Goal: Subscribe to service/newsletter

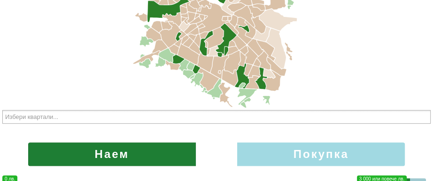
scroll to position [300, 0]
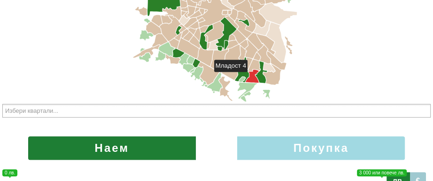
click at [252, 76] on icon at bounding box center [251, 75] width 13 height 13
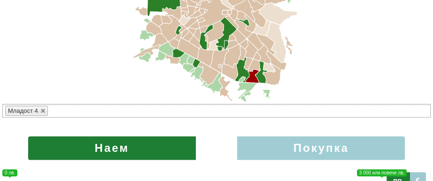
click at [267, 147] on label "Покупка" at bounding box center [321, 147] width 168 height 23
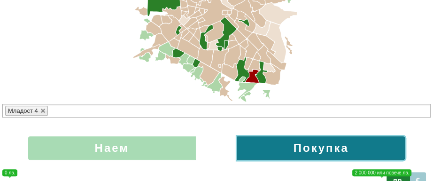
radio input "true"
type input "0;2000000"
type input "2000000"
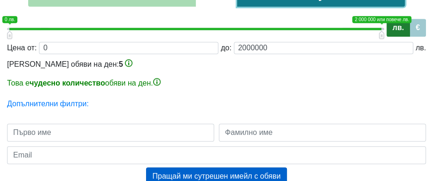
scroll to position [474, 0]
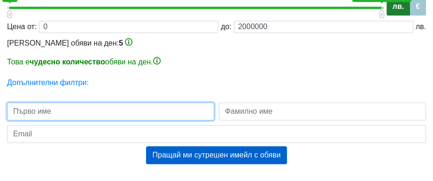
click at [113, 112] on input "text" at bounding box center [110, 111] width 207 height 18
type input "[PERSON_NAME]"
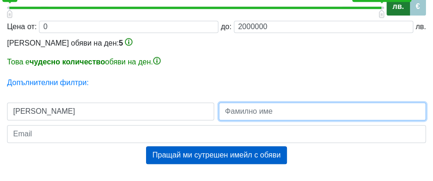
click at [300, 111] on input "text" at bounding box center [322, 111] width 207 height 18
type input "ДИМОВ"
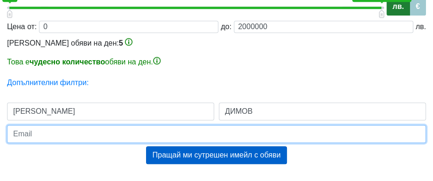
click at [99, 130] on input "email" at bounding box center [216, 134] width 419 height 18
type input "V"
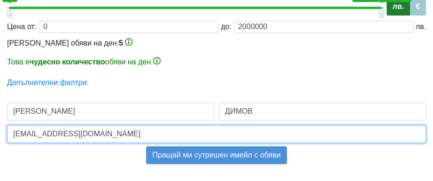
type input "[EMAIL_ADDRESS][DOMAIN_NAME]"
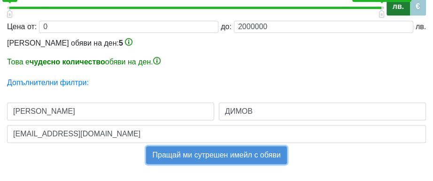
click at [216, 153] on button "Пращай ми сутрешен имейл с обяви" at bounding box center [216, 155] width 140 height 18
